Goal: Task Accomplishment & Management: Manage account settings

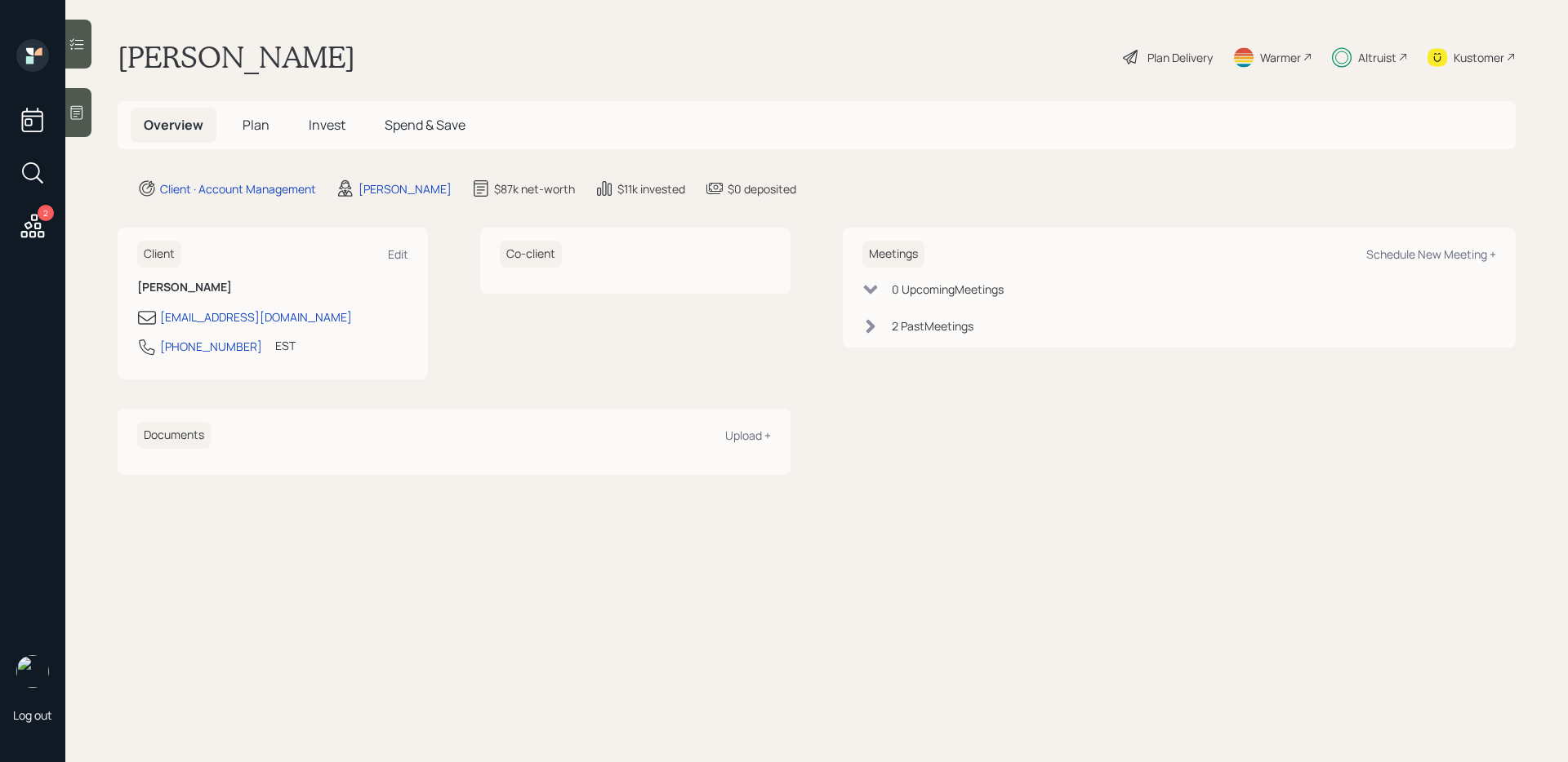
click at [336, 120] on span "Invest" at bounding box center [327, 125] width 37 height 18
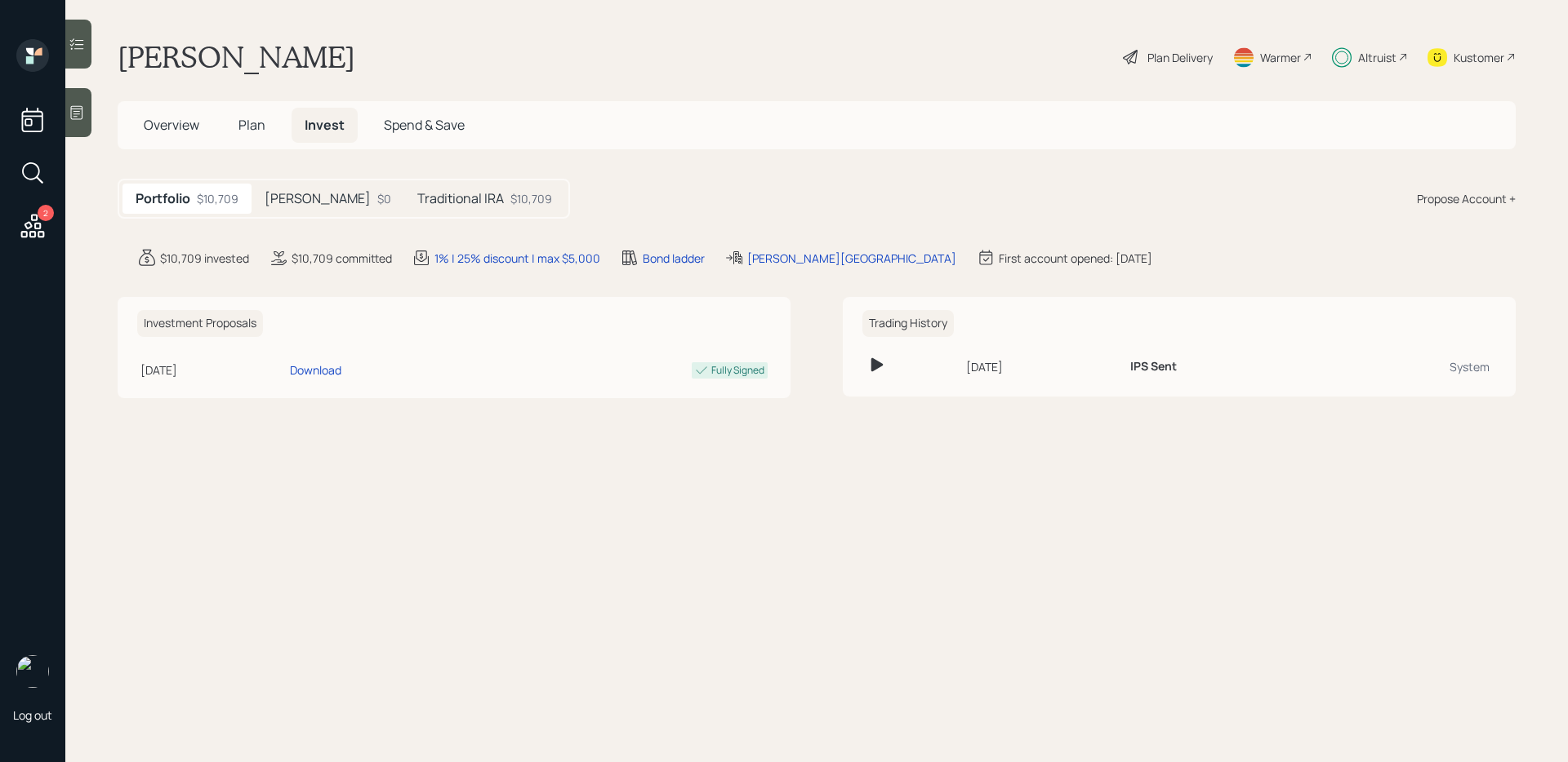
click at [417, 193] on h5 "Traditional IRA" at bounding box center [460, 199] width 87 height 15
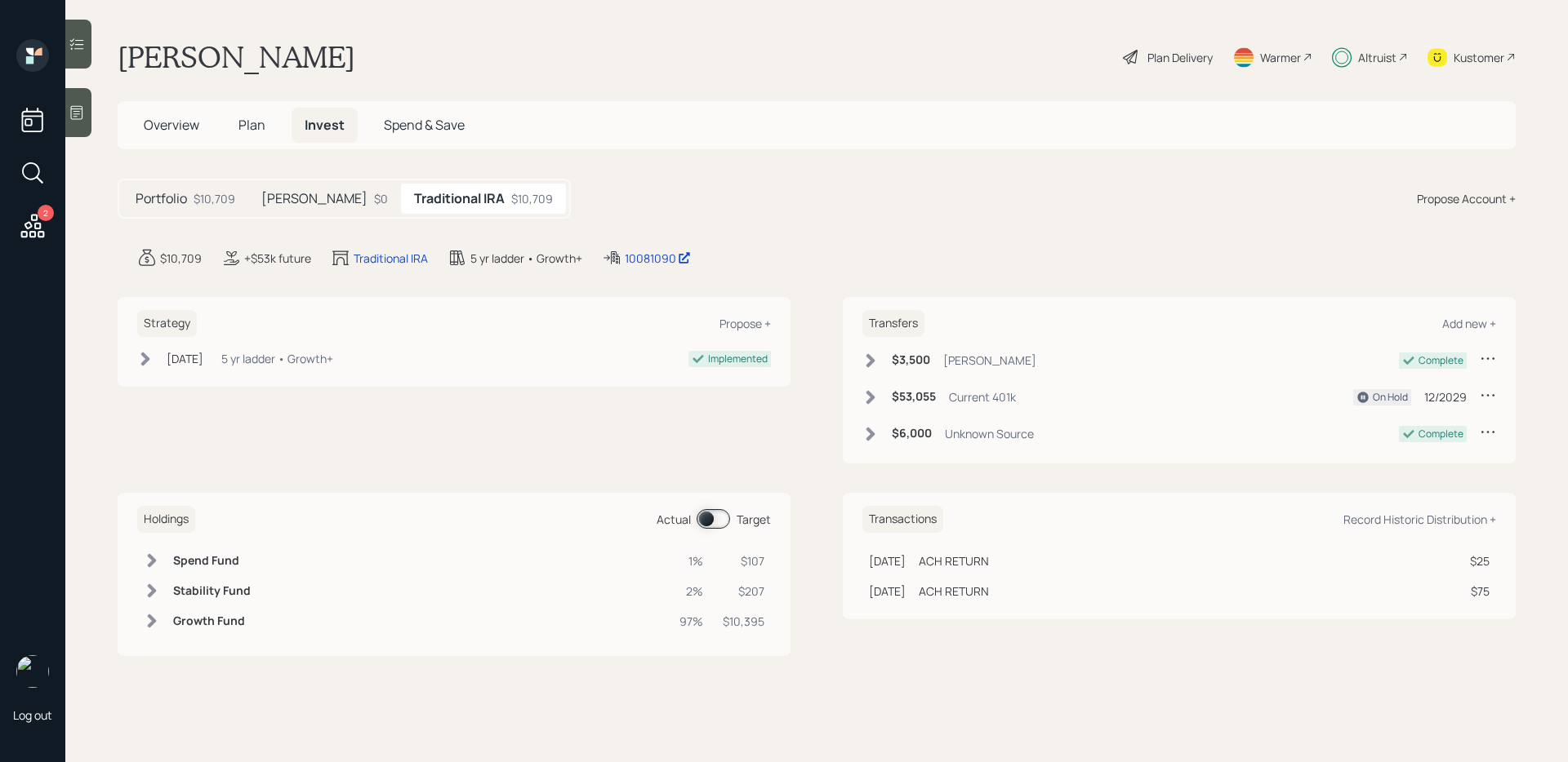
click at [298, 209] on div "[PERSON_NAME] $0" at bounding box center [324, 198] width 153 height 30
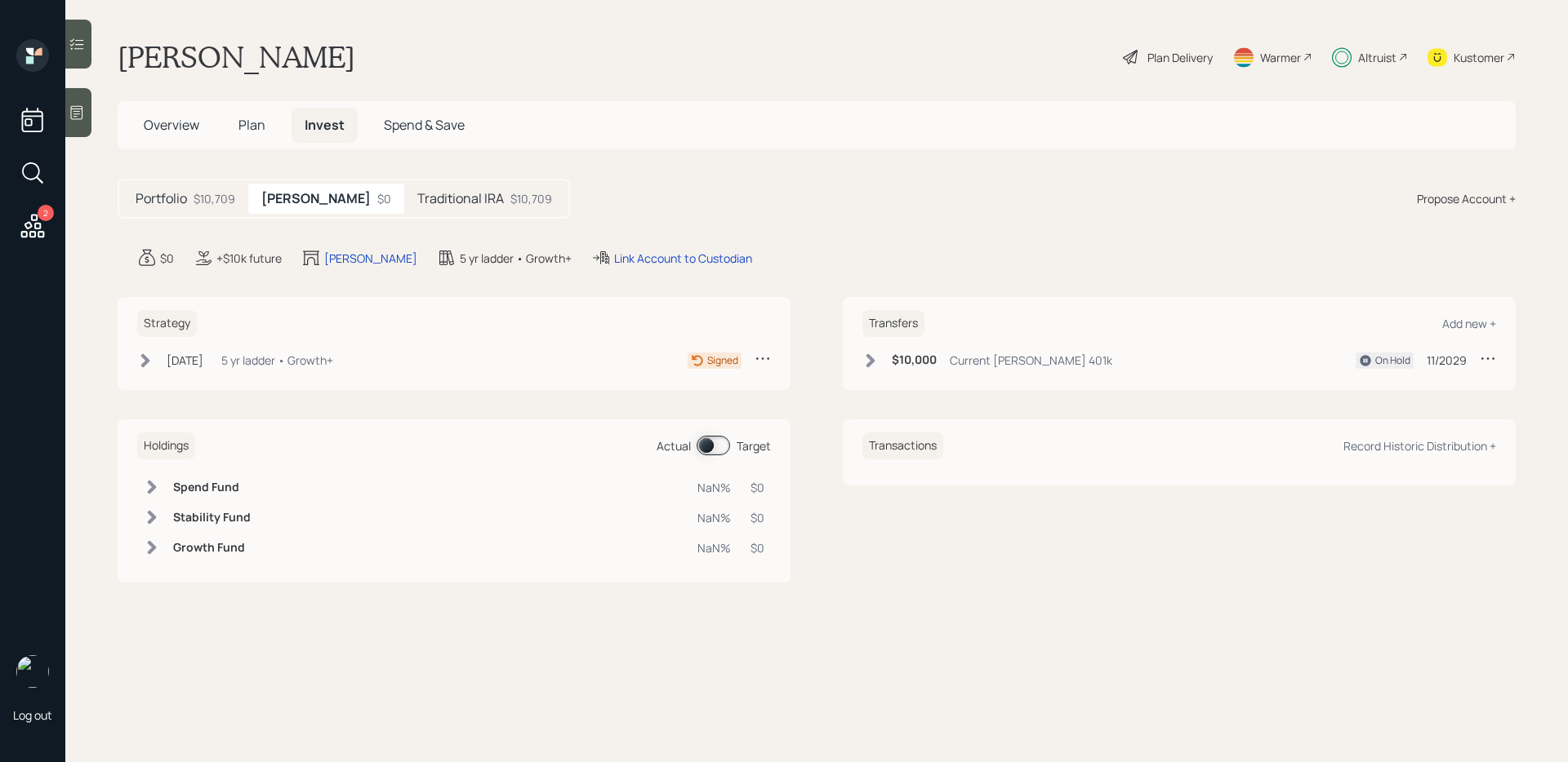
click at [250, 124] on span "Plan" at bounding box center [252, 125] width 27 height 18
